Goal: Find specific page/section: Find specific page/section

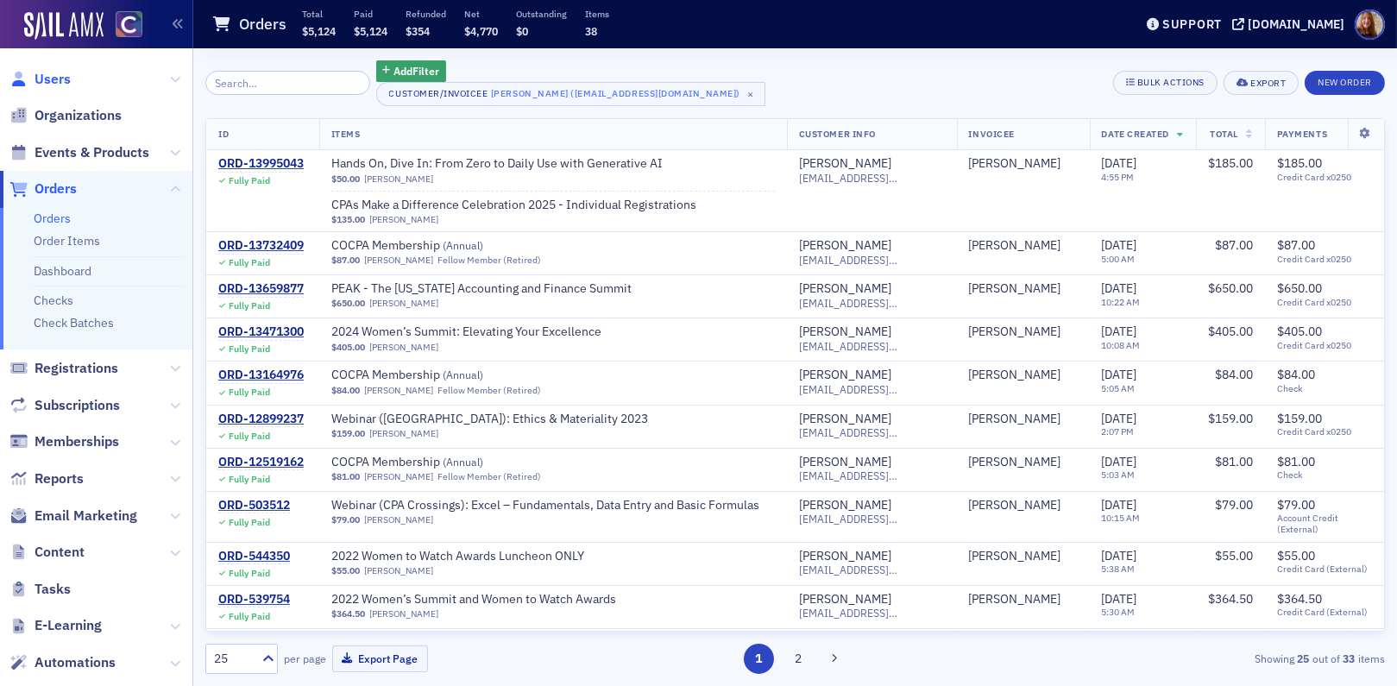
click at [46, 73] on span "Users" at bounding box center [53, 79] width 36 height 19
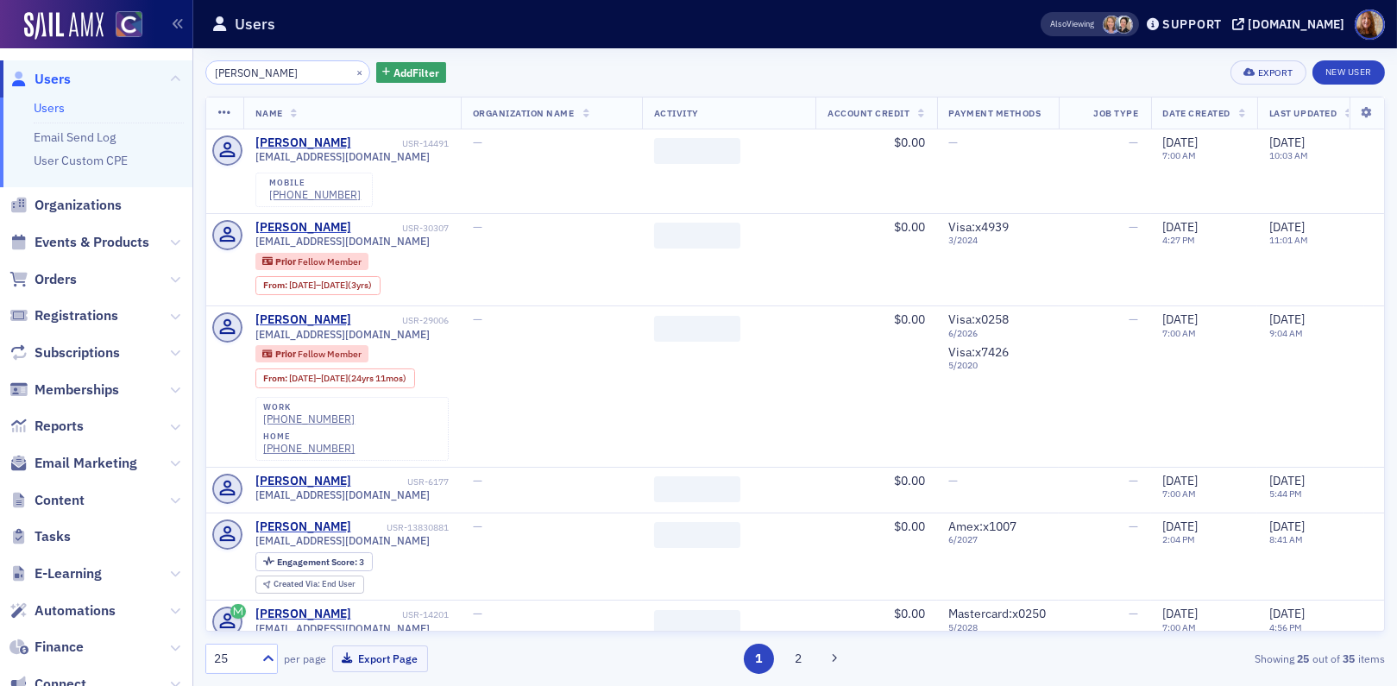
click at [255, 73] on input "[PERSON_NAME]" at bounding box center [287, 72] width 165 height 24
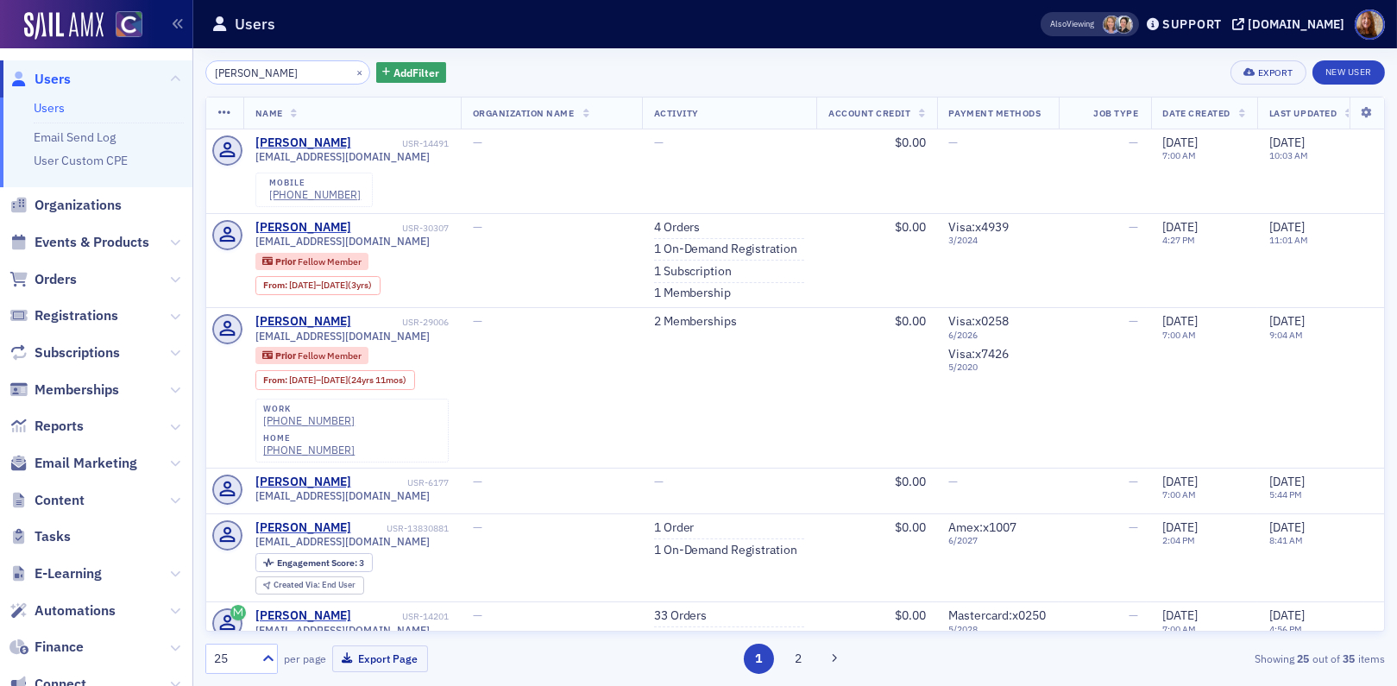
click at [255, 73] on input "[PERSON_NAME]" at bounding box center [287, 72] width 165 height 24
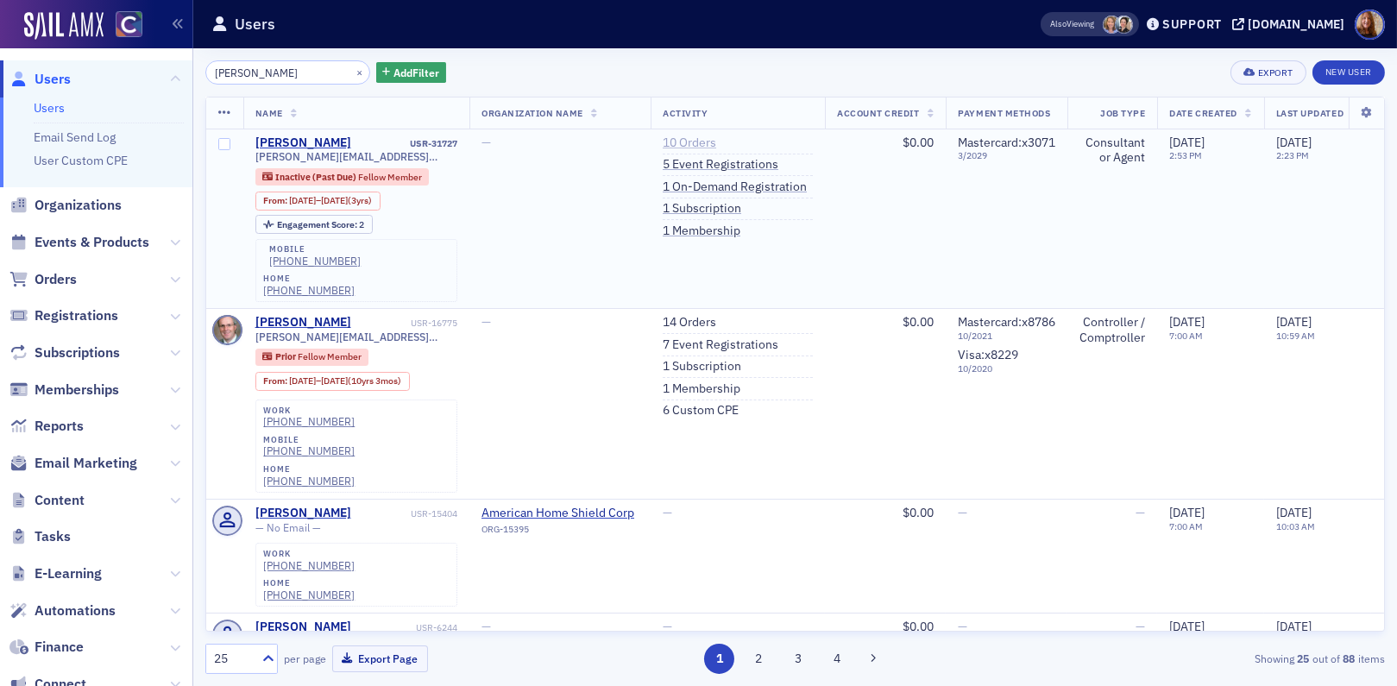
type input "[PERSON_NAME]"
click at [697, 136] on link "10 Orders" at bounding box center [690, 144] width 54 height 16
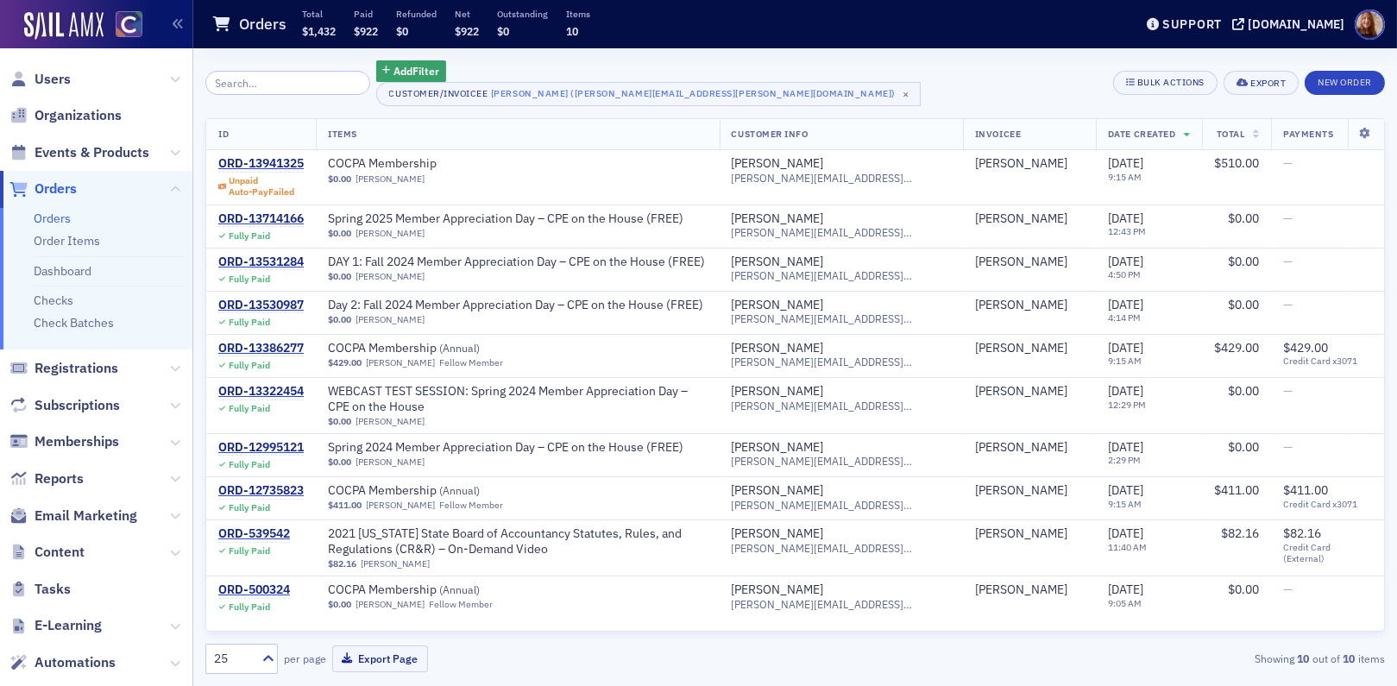
click at [850, 87] on div "Add Filter Customer/Invoicee [PERSON_NAME] ([PERSON_NAME][EMAIL_ADDRESS][PERSON…" at bounding box center [795, 83] width 1180 height 46
click at [792, 74] on div "Add Filter Customer/Invoicee [PERSON_NAME] ([PERSON_NAME][EMAIL_ADDRESS][PERSON…" at bounding box center [795, 83] width 1180 height 46
